Goal: Navigation & Orientation: Find specific page/section

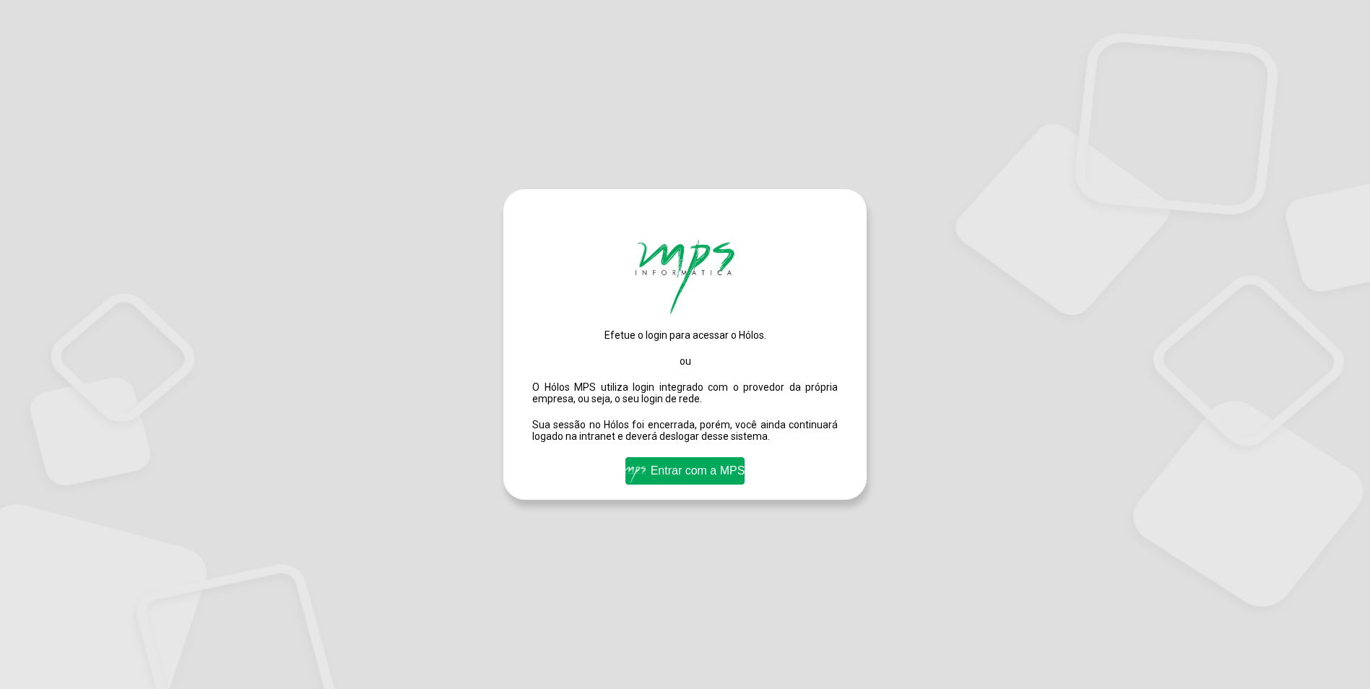
click at [687, 484] on span "Entrar com a MPS" at bounding box center [685, 470] width 127 height 25
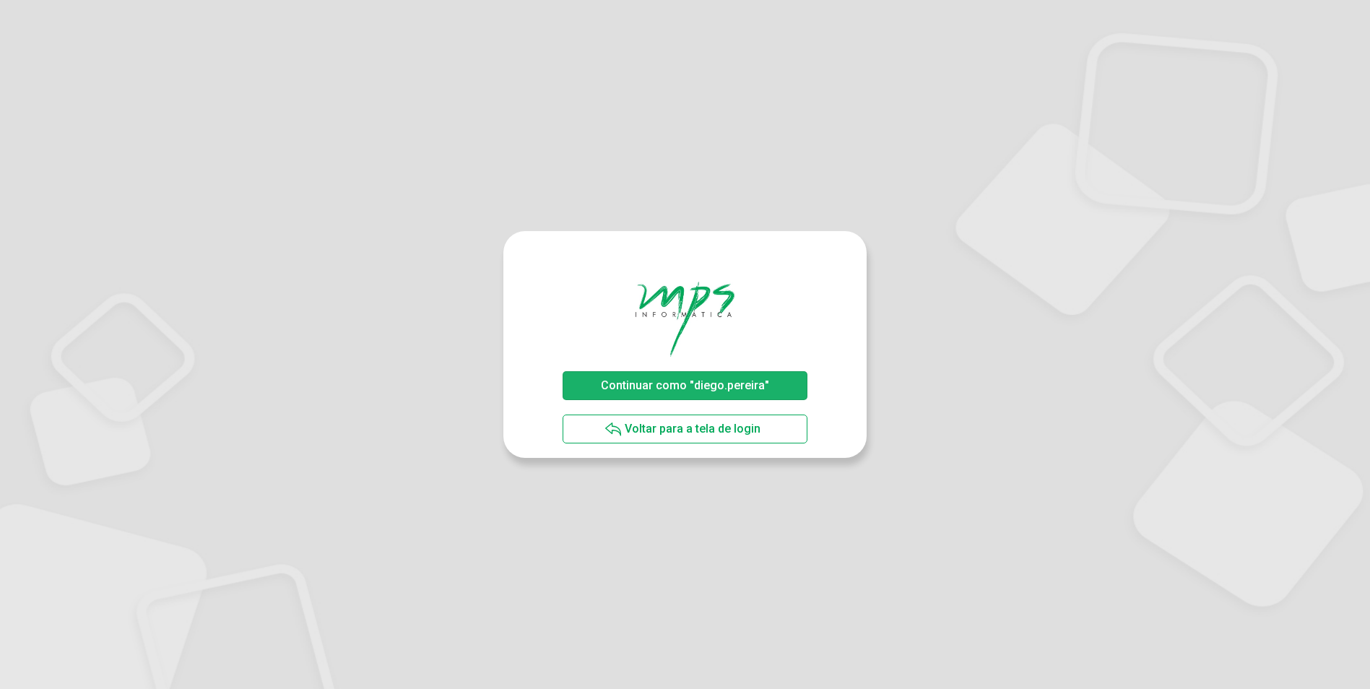
click at [735, 380] on span "Continuar como "diego.pereira"" at bounding box center [685, 385] width 168 height 14
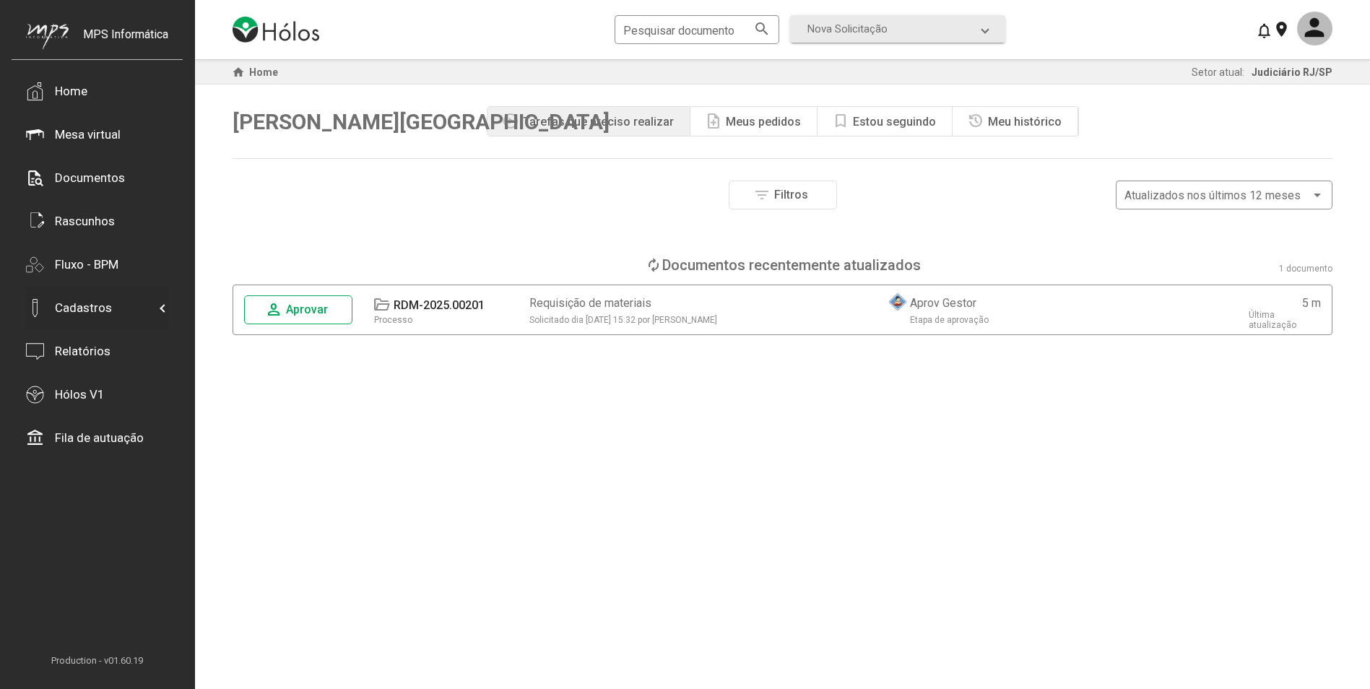
click at [936, 401] on div "Filtros Número do documento Tipo de etapa atual Aprovação Assinatura Tipo do do…" at bounding box center [782, 425] width 1100 height 488
click at [791, 129] on div "note_add Meus pedidos" at bounding box center [753, 121] width 127 height 29
click at [656, 128] on div "Tarefas que preciso realizar" at bounding box center [598, 122] width 151 height 14
click at [730, 555] on div "Filtros Número do documento Tipo de etapa atual Aprovação Assinatura Tipo do do…" at bounding box center [782, 425] width 1100 height 488
